Goal: Obtain resource: Download file/media

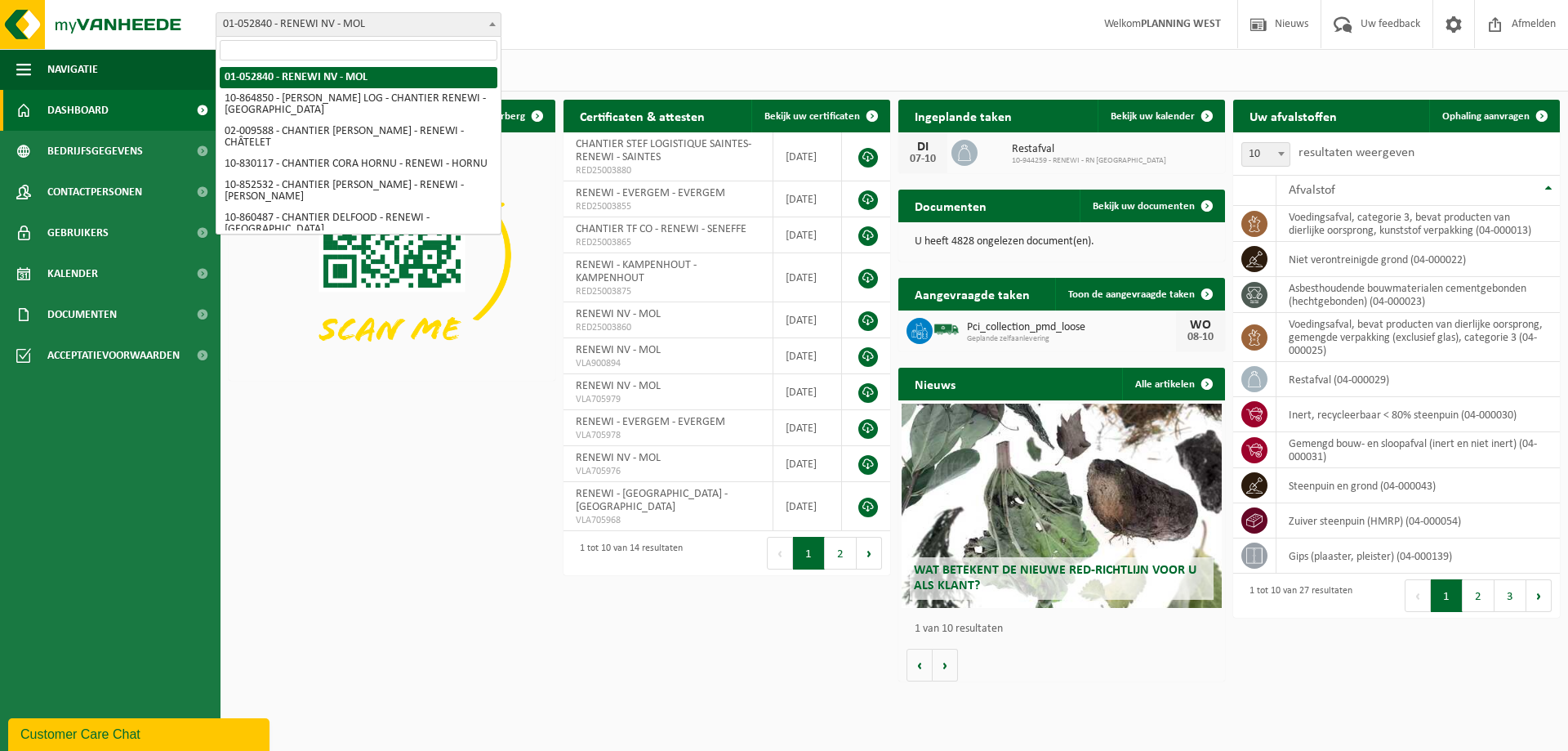
click at [405, 23] on span "01-052840 - RENEWI NV - MOL" at bounding box center [358, 24] width 284 height 23
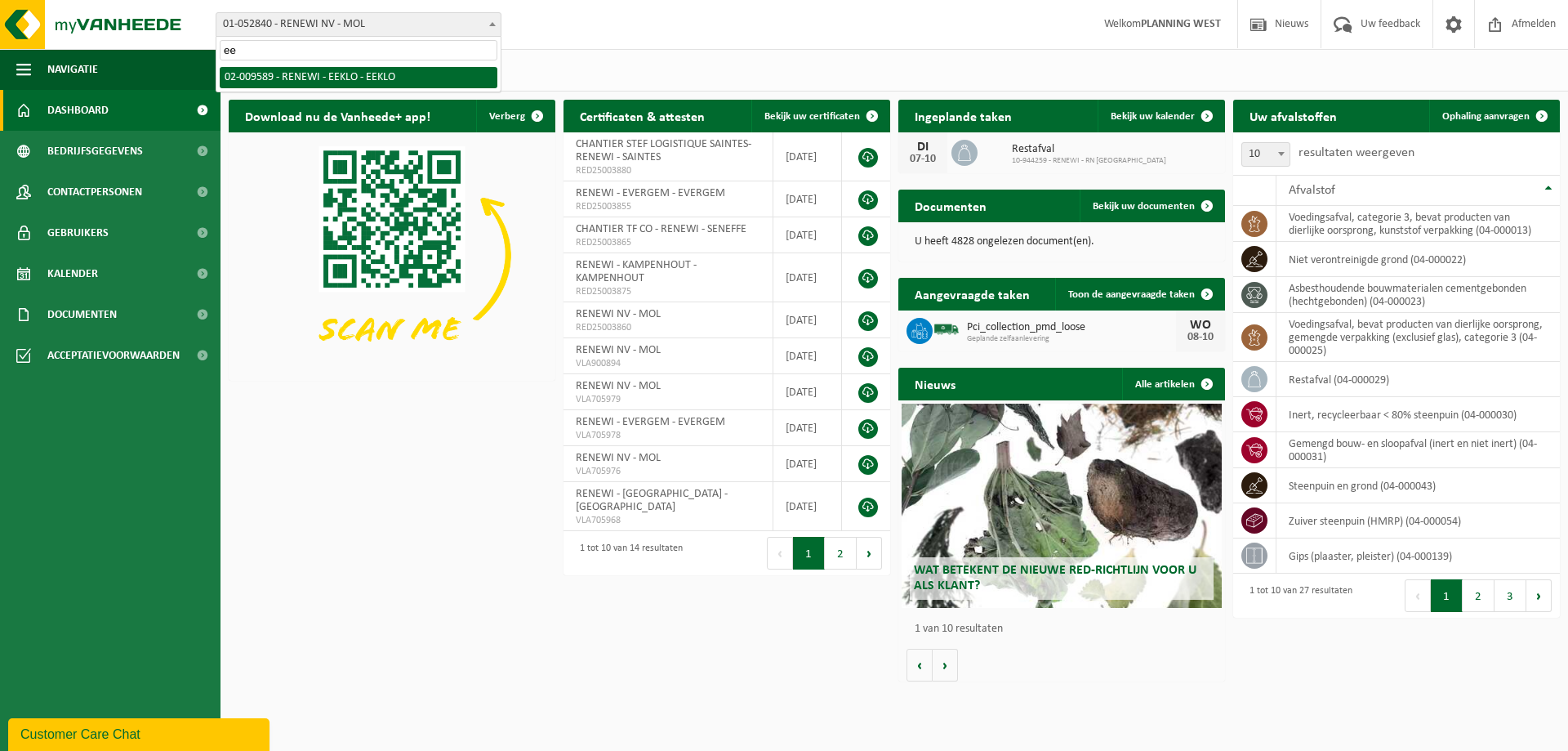
type input "ee"
select select "1811"
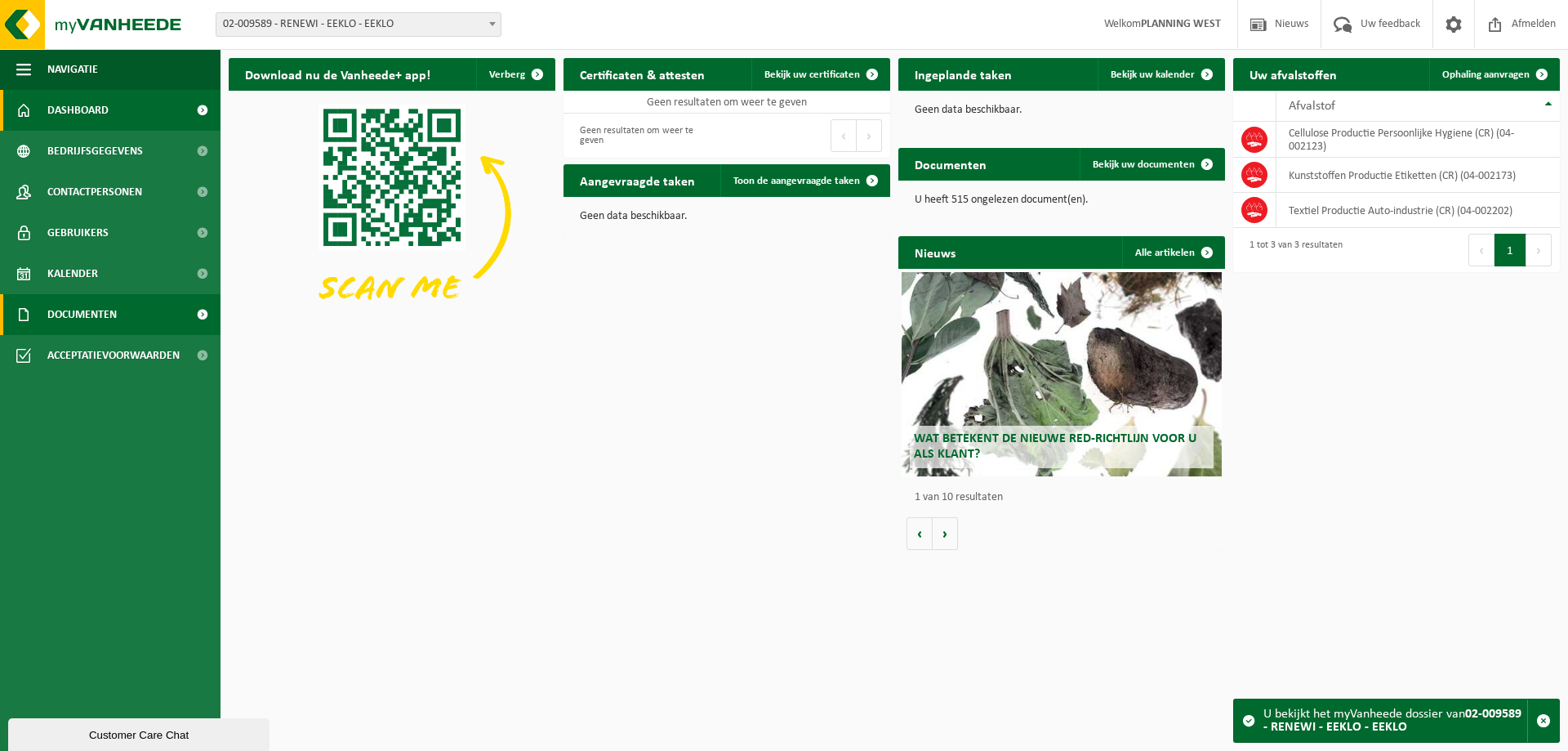
click at [199, 311] on span at bounding box center [202, 314] width 37 height 41
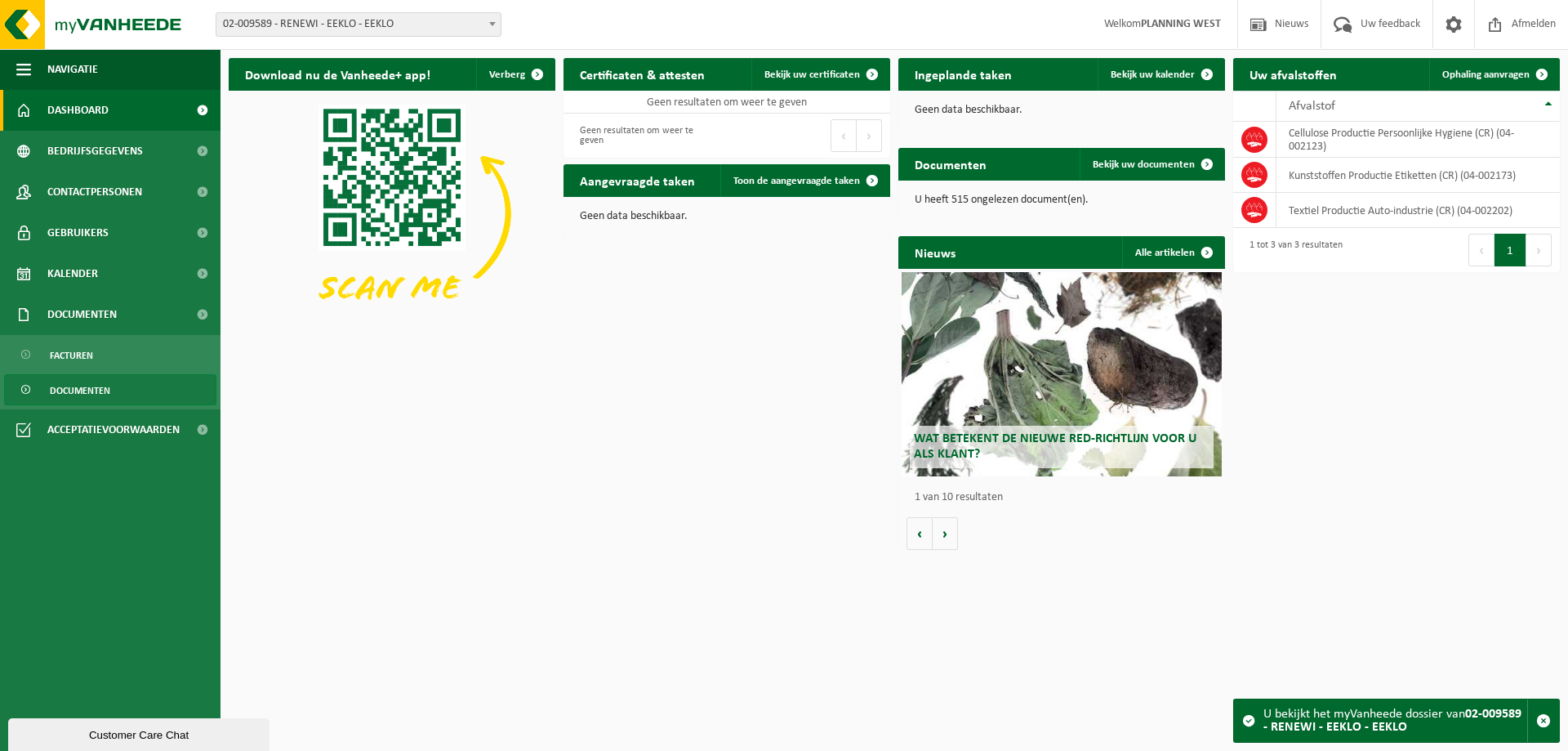
click at [111, 385] on link "Documenten" at bounding box center [110, 390] width 212 height 31
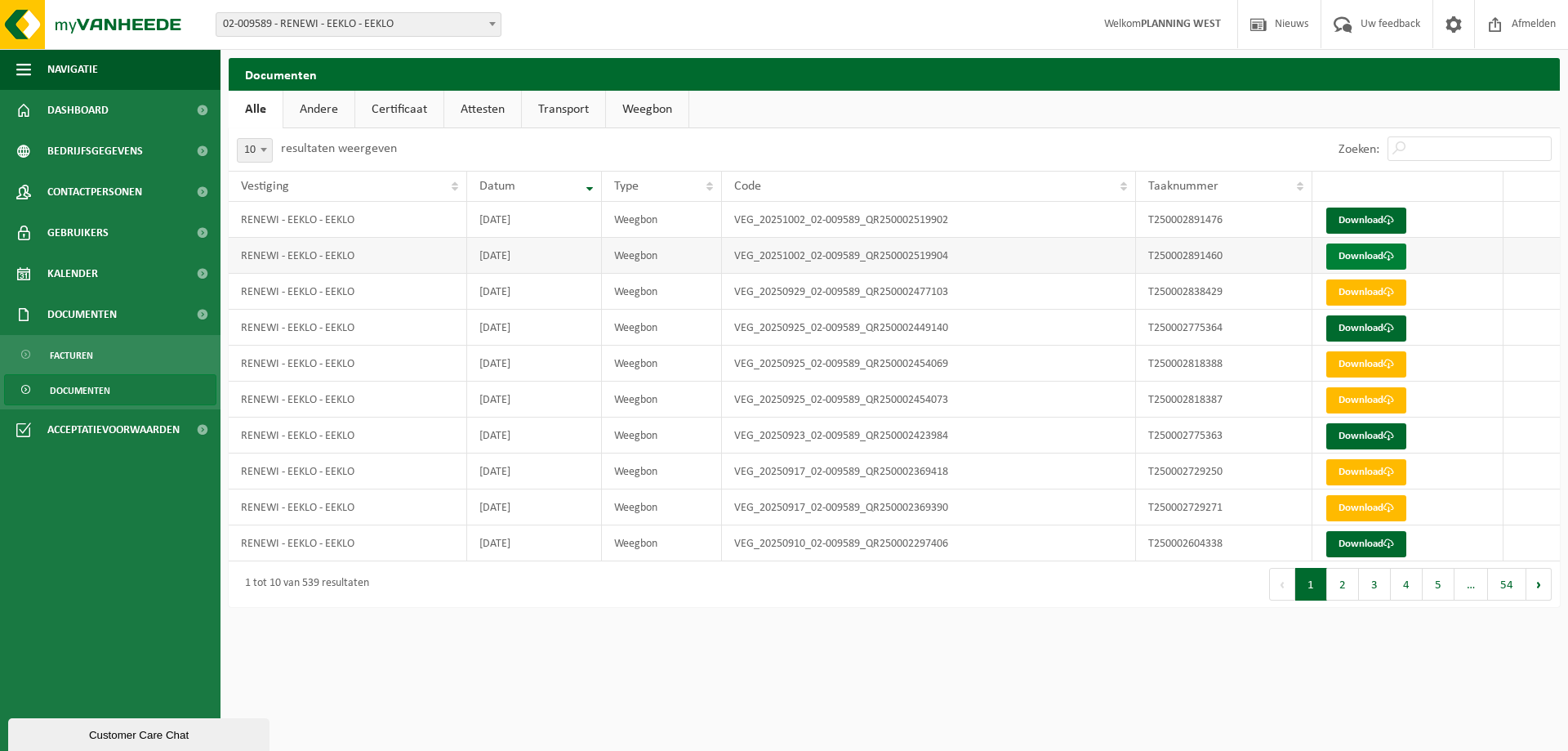
click at [1372, 255] on link "Download" at bounding box center [1365, 256] width 80 height 26
click at [1391, 223] on span at bounding box center [1388, 220] width 11 height 11
